Goal: Transaction & Acquisition: Purchase product/service

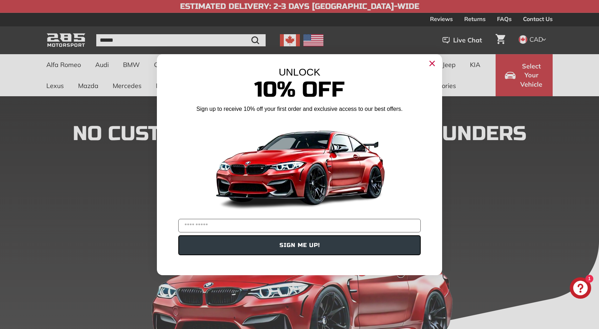
click at [430, 62] on icon "Close dialog" at bounding box center [432, 63] width 5 height 5
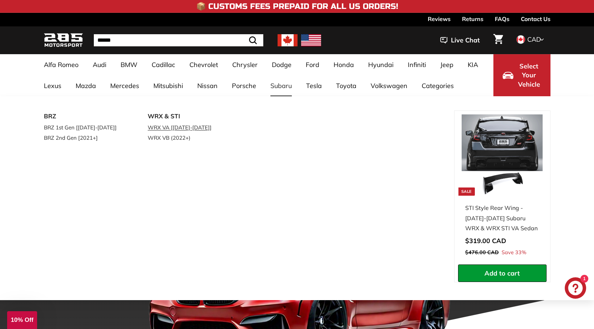
click at [176, 127] on link "WRX VA [[DATE]-[DATE]]" at bounding box center [190, 127] width 84 height 10
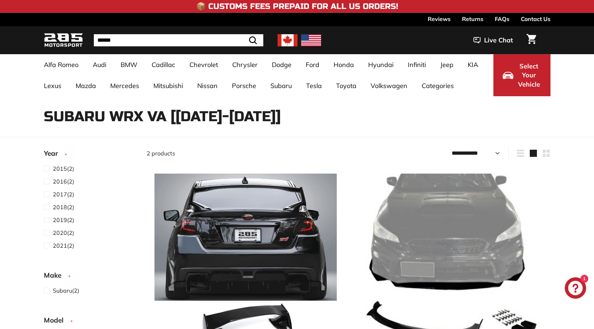
select select "**********"
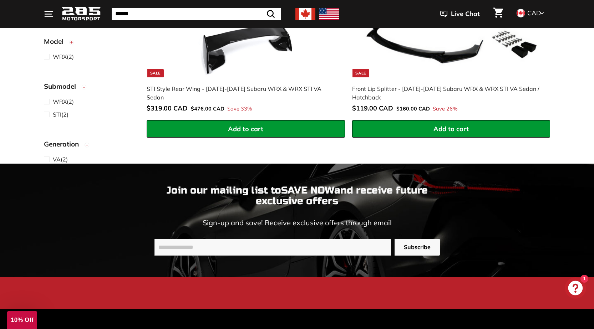
scroll to position [471, 0]
